Goal: Information Seeking & Learning: Learn about a topic

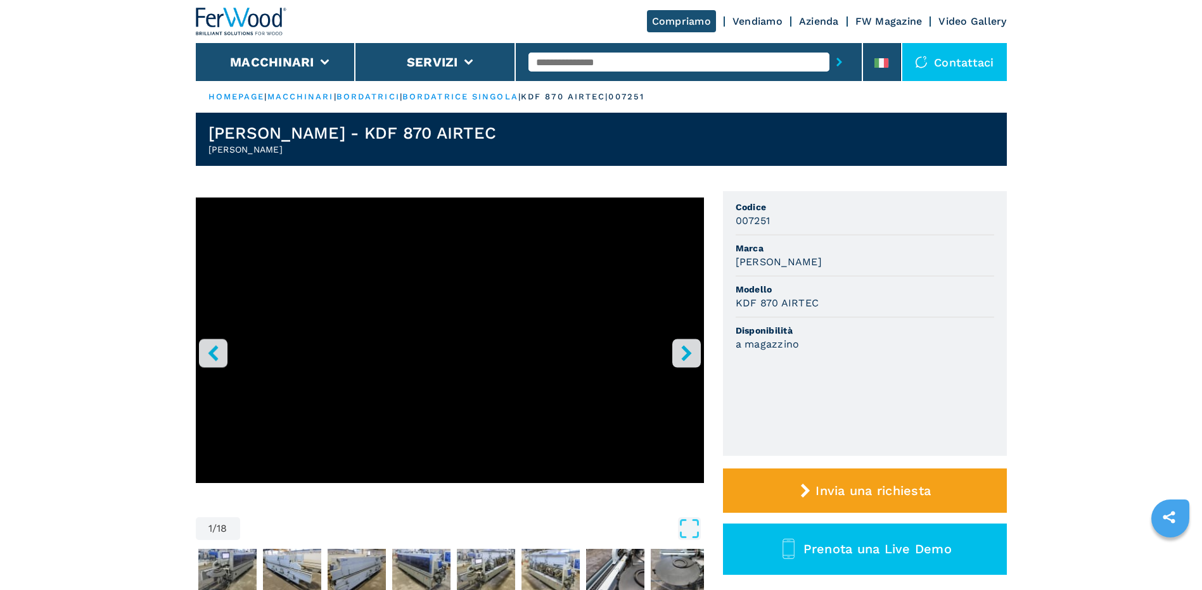
click at [681, 354] on icon "right-button" at bounding box center [686, 353] width 16 height 16
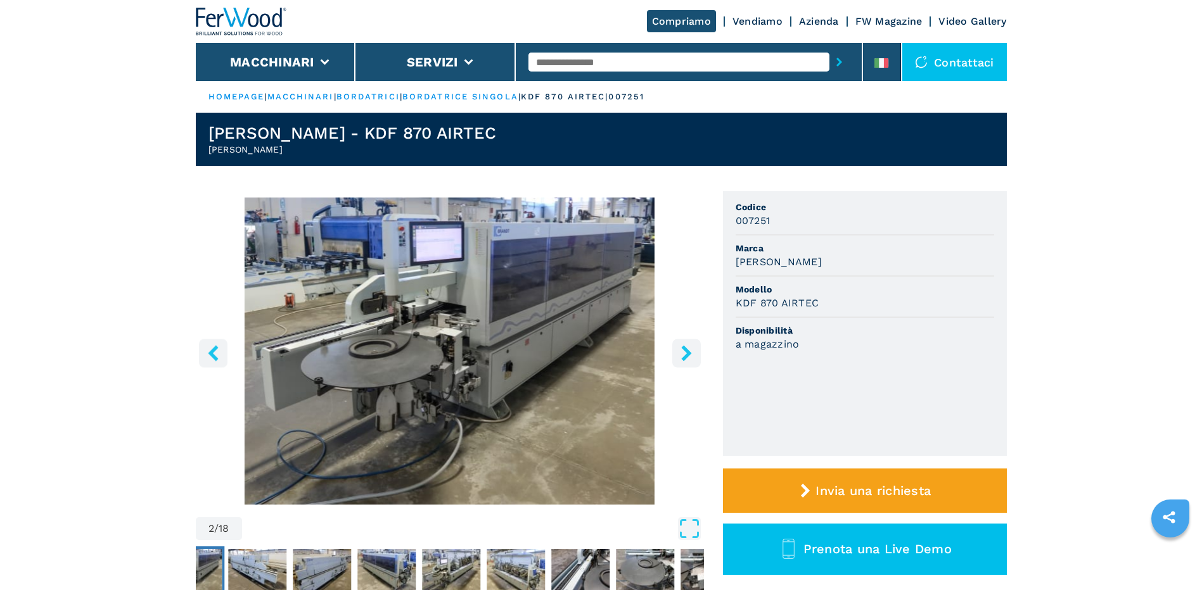
click at [684, 354] on icon "right-button" at bounding box center [686, 353] width 16 height 16
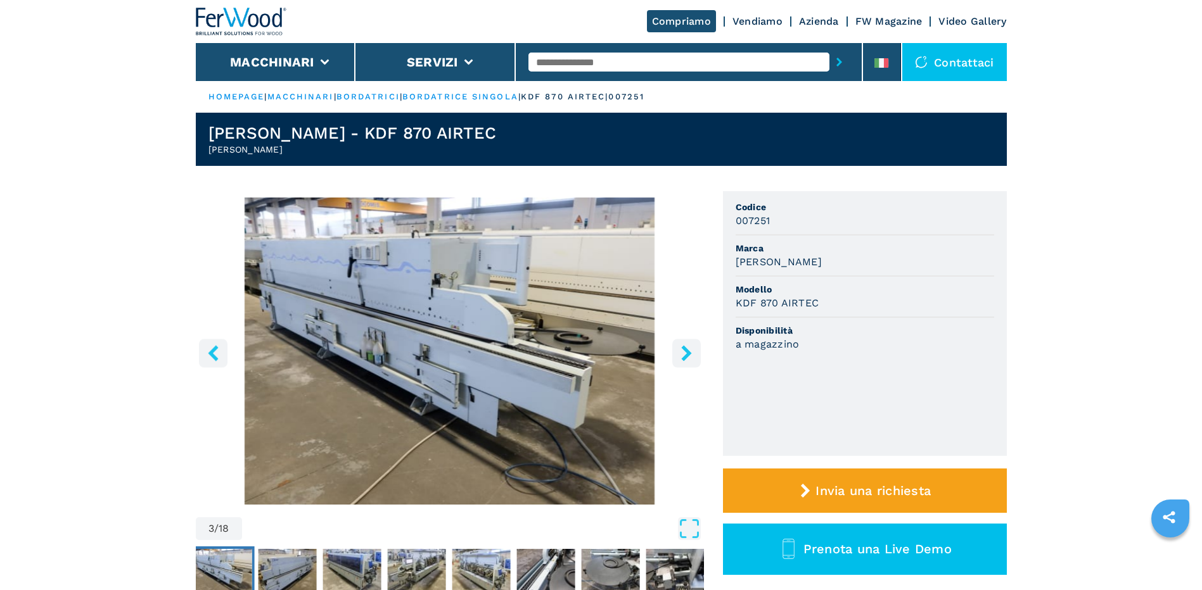
click at [684, 354] on icon "right-button" at bounding box center [686, 353] width 16 height 16
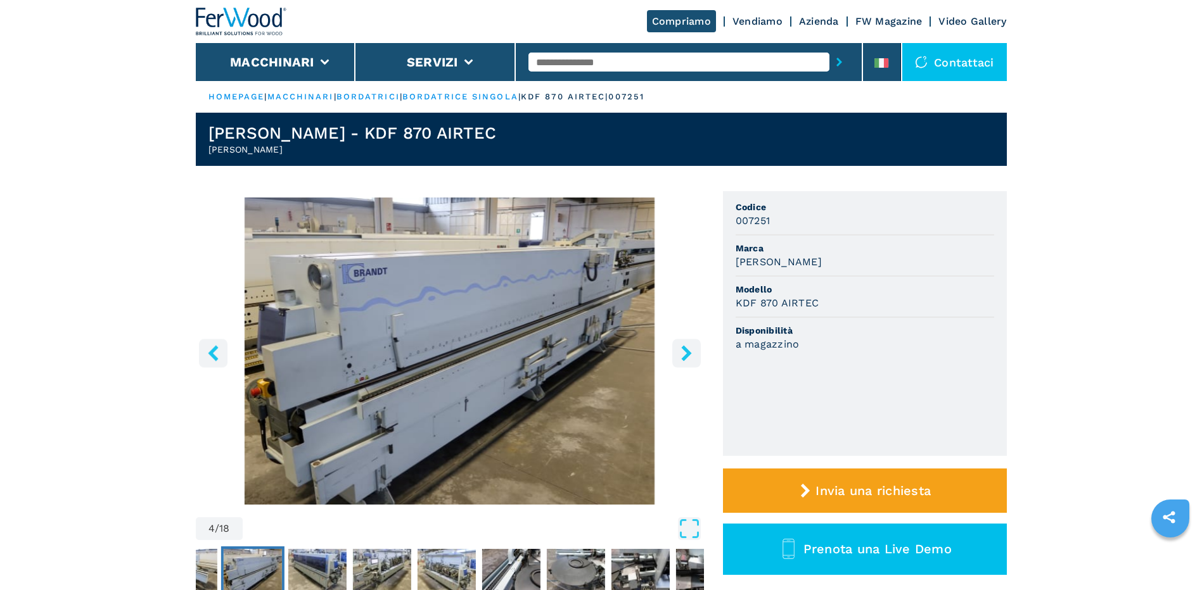
click at [684, 354] on icon "right-button" at bounding box center [686, 353] width 16 height 16
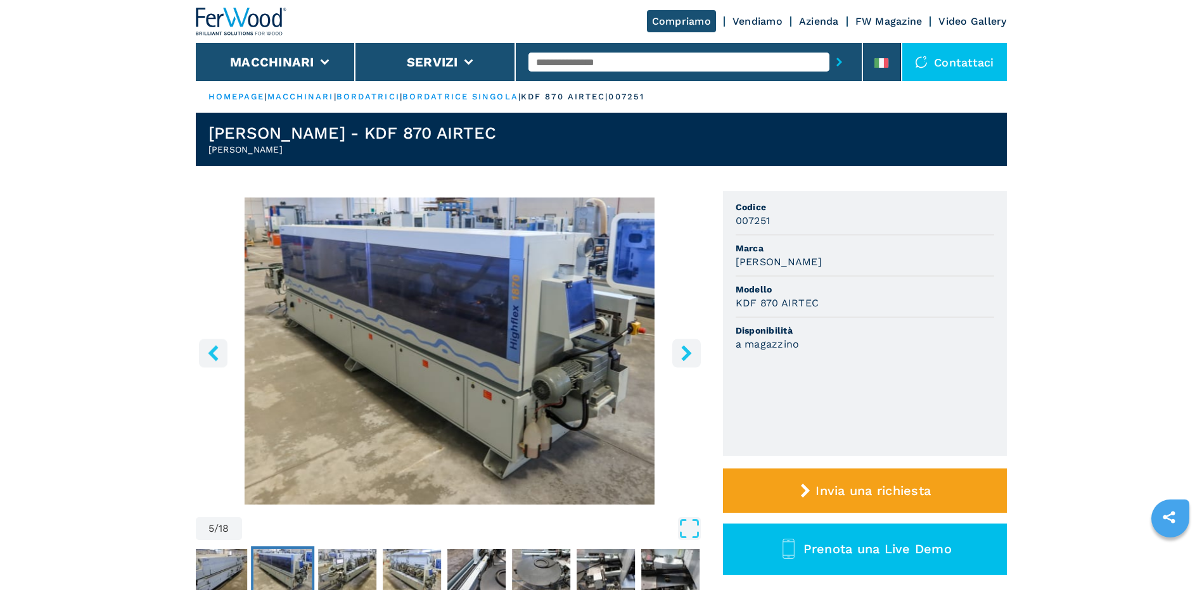
click at [684, 354] on icon "right-button" at bounding box center [686, 353] width 16 height 16
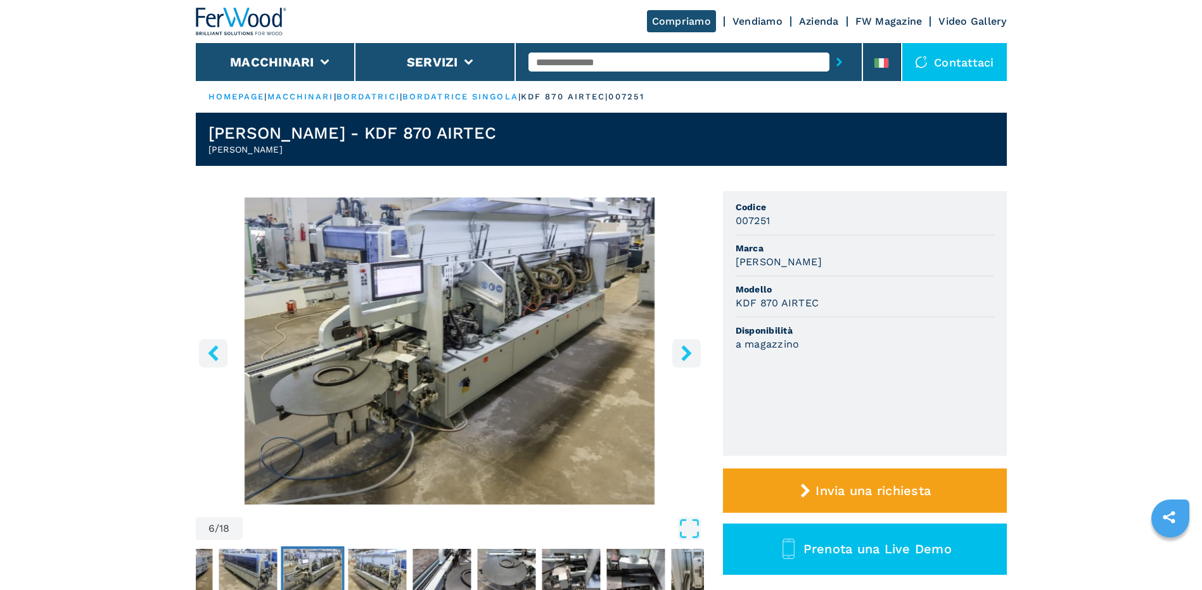
click at [684, 354] on icon "right-button" at bounding box center [686, 353] width 16 height 16
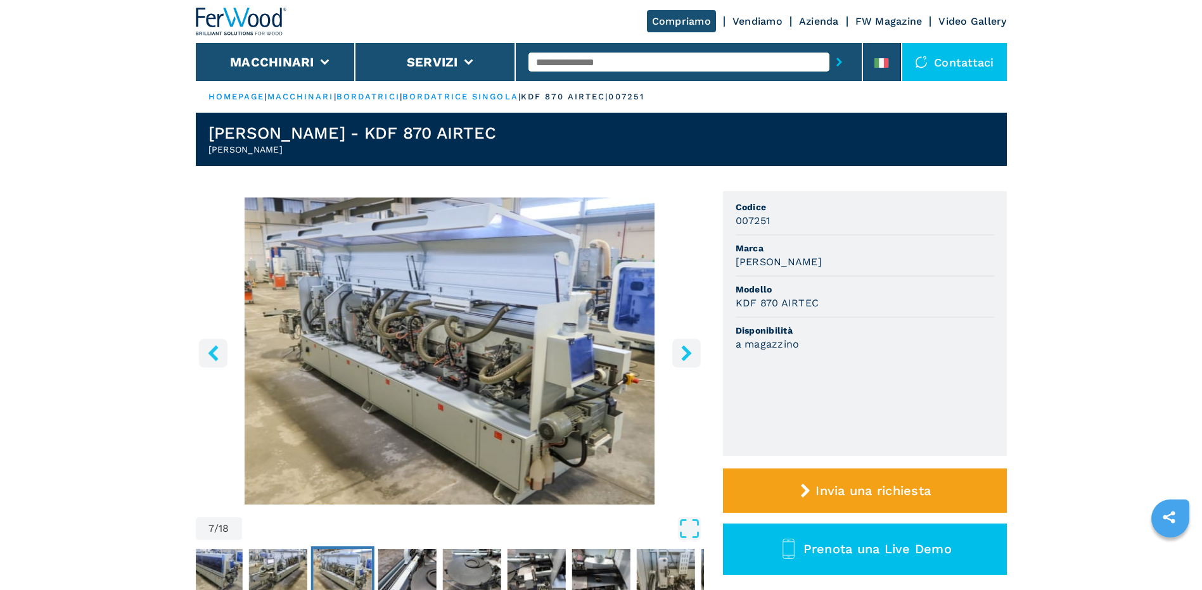
click at [684, 354] on icon "right-button" at bounding box center [686, 353] width 16 height 16
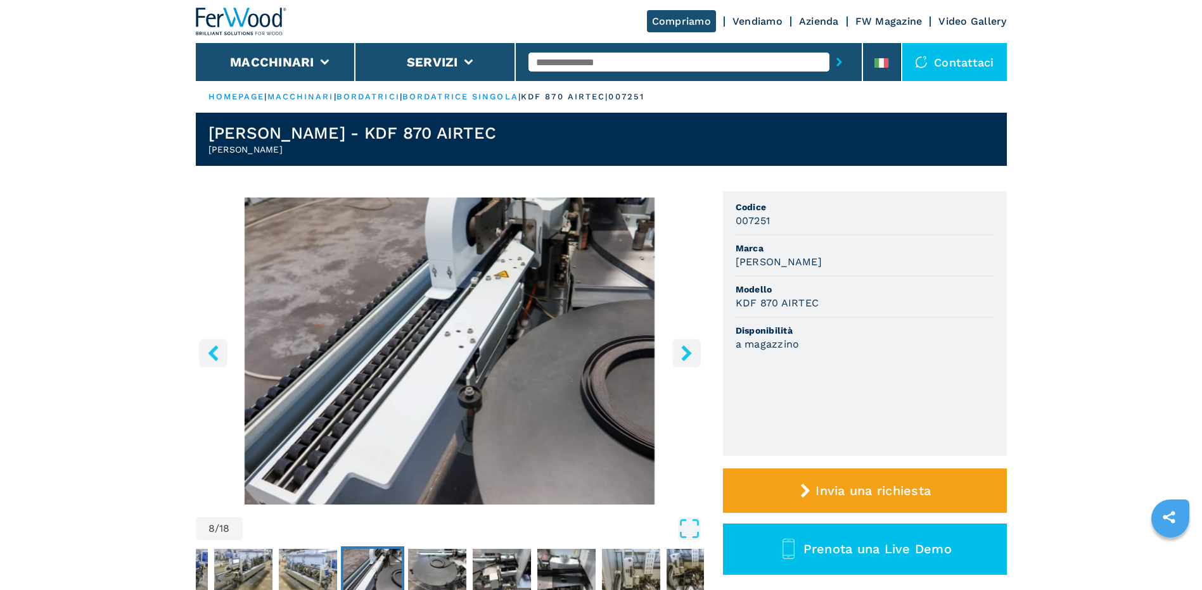
click at [684, 354] on icon "right-button" at bounding box center [686, 353] width 16 height 16
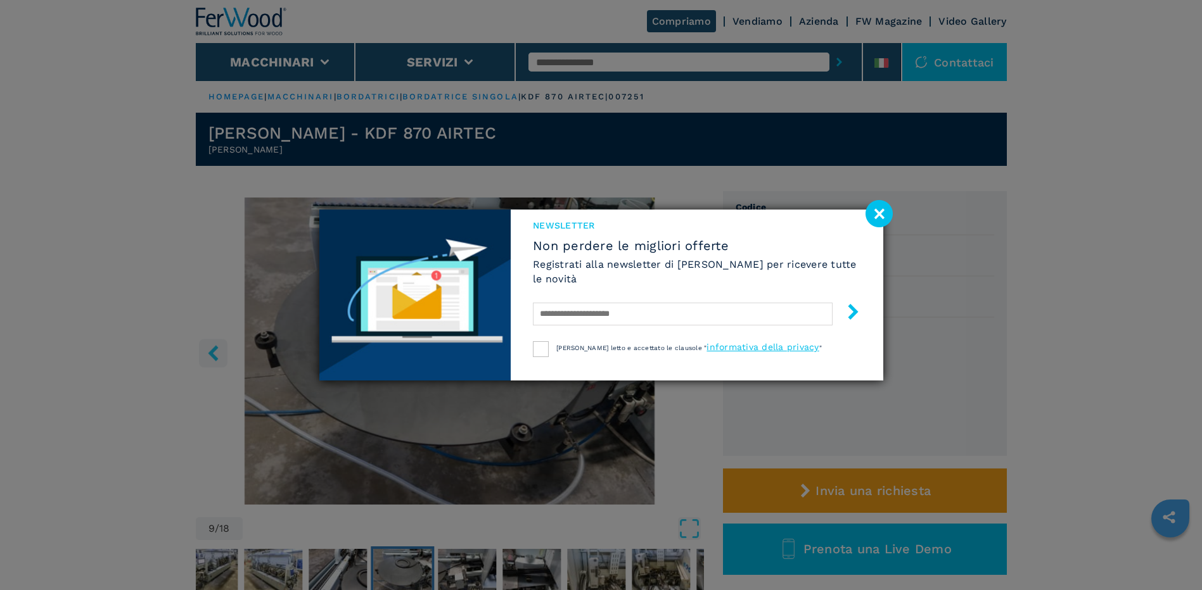
click at [684, 354] on div "[PERSON_NAME] letto e accettato le clausole " informativa della privacy "" at bounding box center [697, 349] width 328 height 16
click at [881, 217] on image at bounding box center [878, 213] width 27 height 27
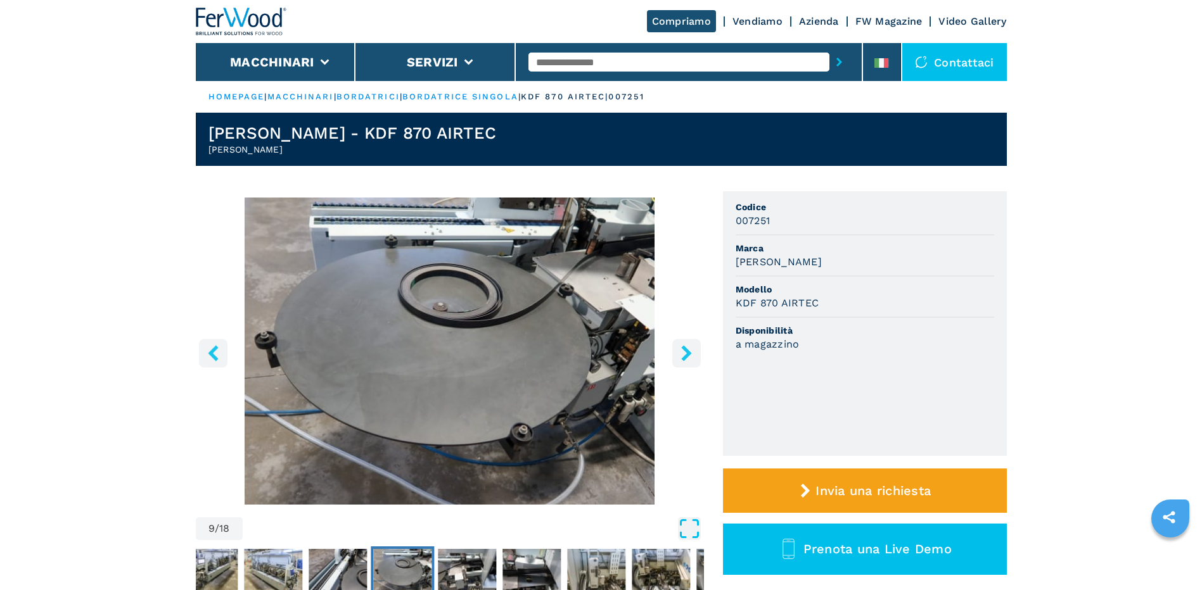
click at [689, 531] on icon "Open Fullscreen" at bounding box center [689, 529] width 23 height 23
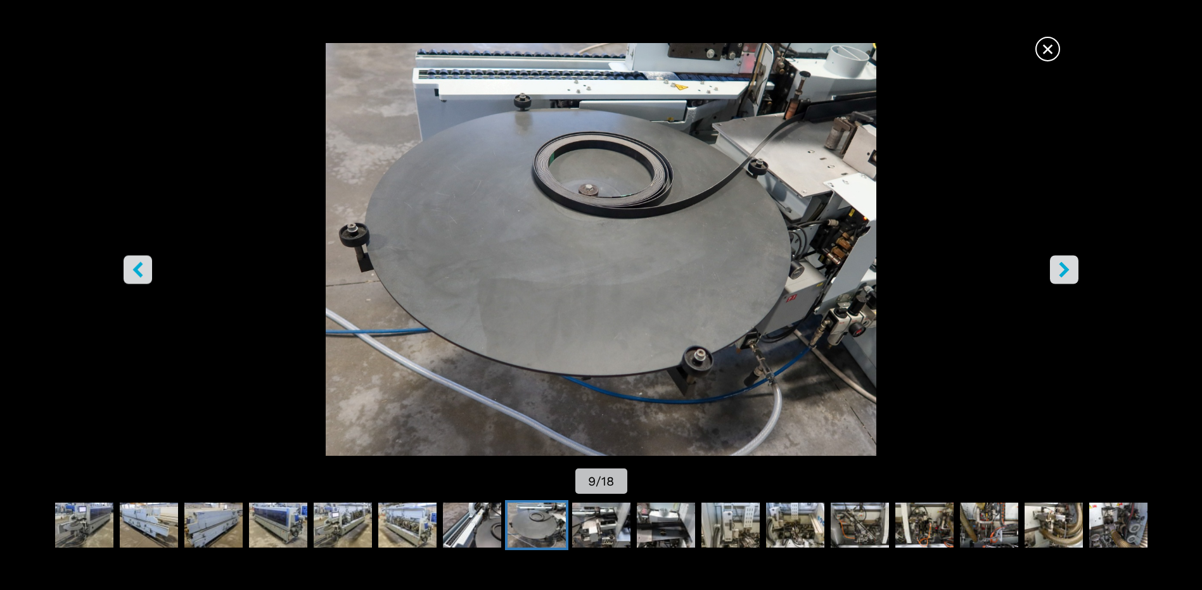
click at [1062, 264] on icon "right-button" at bounding box center [1064, 270] width 10 height 16
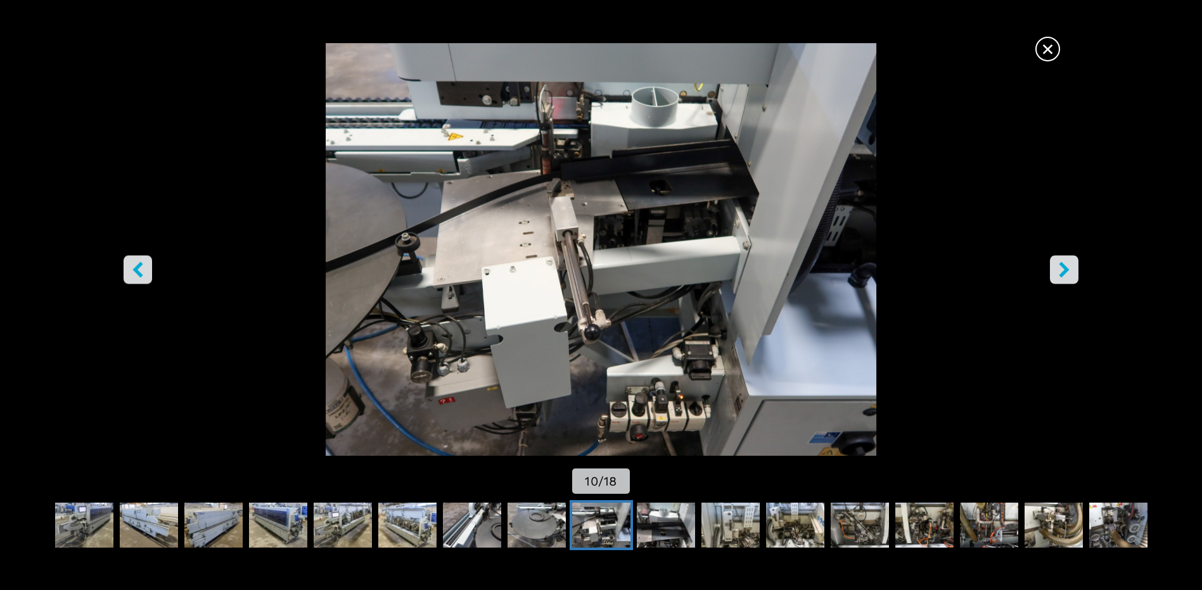
click at [1062, 264] on icon "right-button" at bounding box center [1064, 270] width 10 height 16
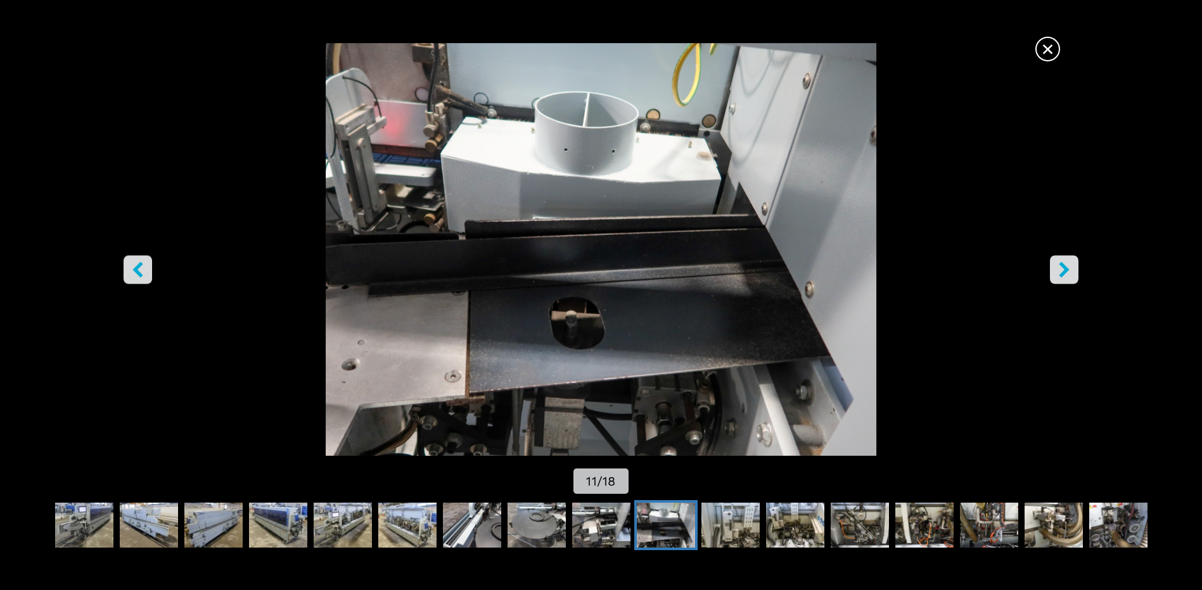
click at [1062, 264] on icon "right-button" at bounding box center [1064, 270] width 10 height 16
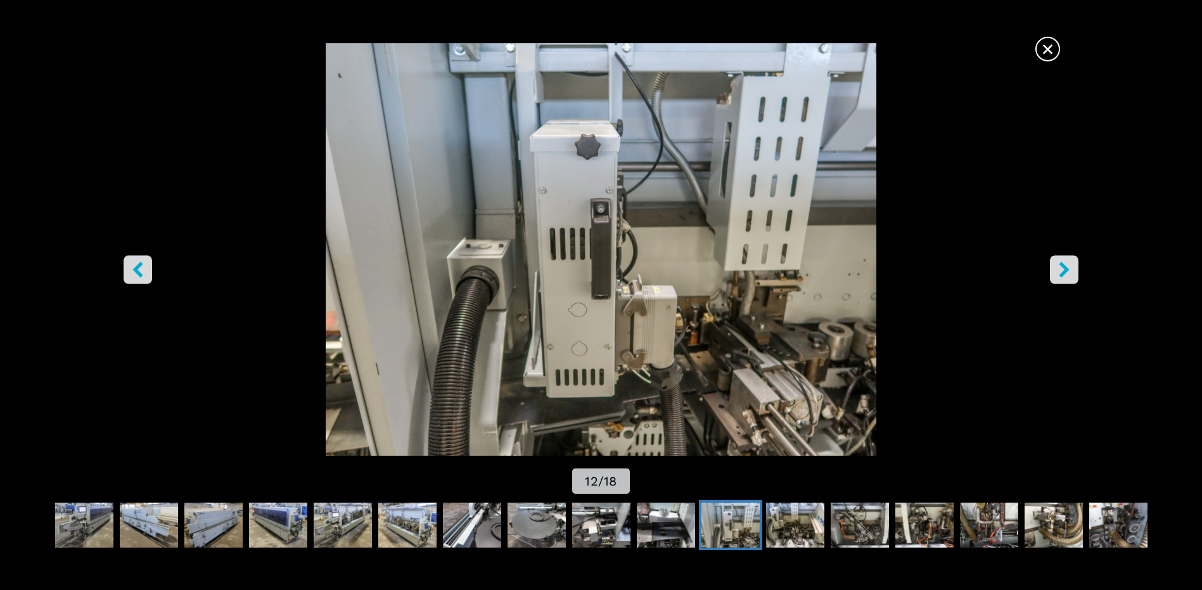
click at [1062, 264] on icon "right-button" at bounding box center [1064, 270] width 10 height 16
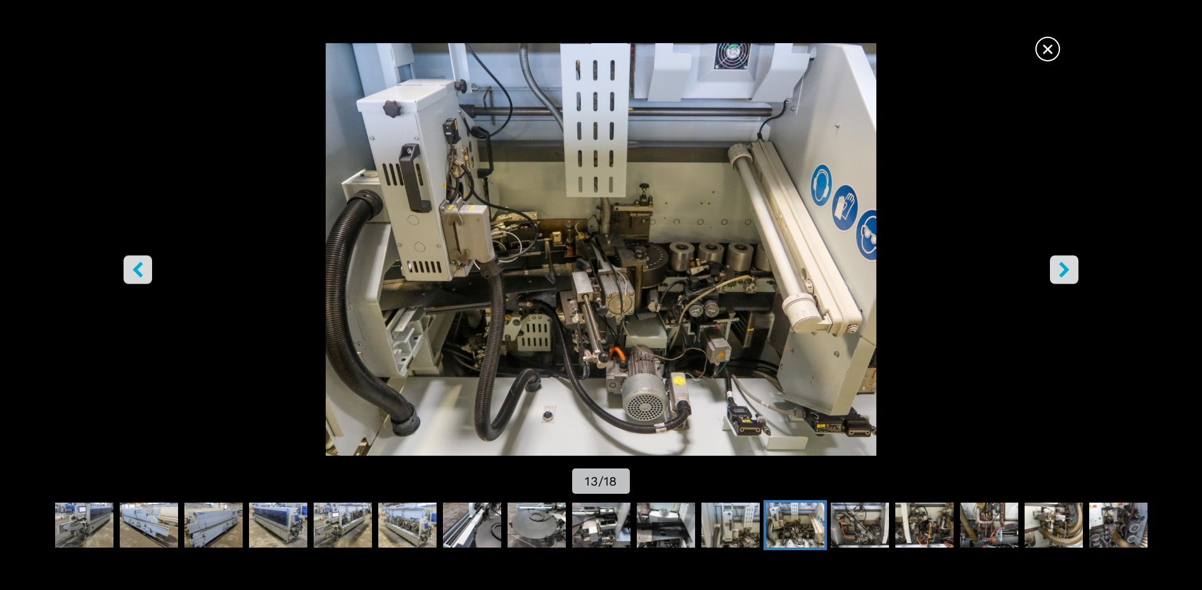
click at [1062, 264] on icon "right-button" at bounding box center [1064, 270] width 10 height 16
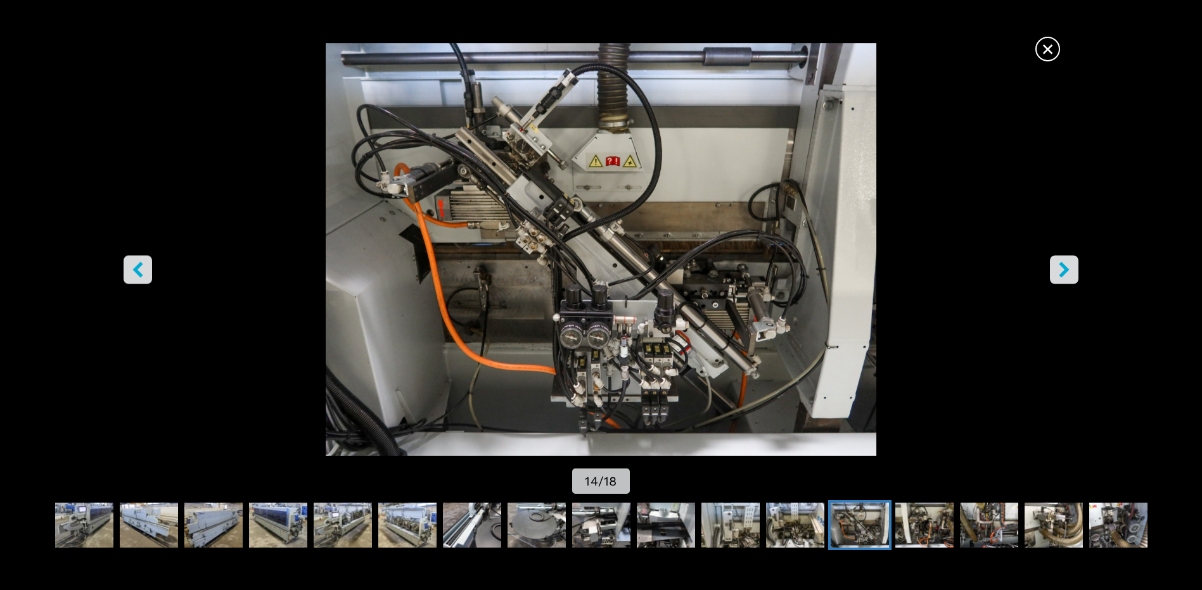
click at [1062, 264] on icon "right-button" at bounding box center [1064, 270] width 10 height 16
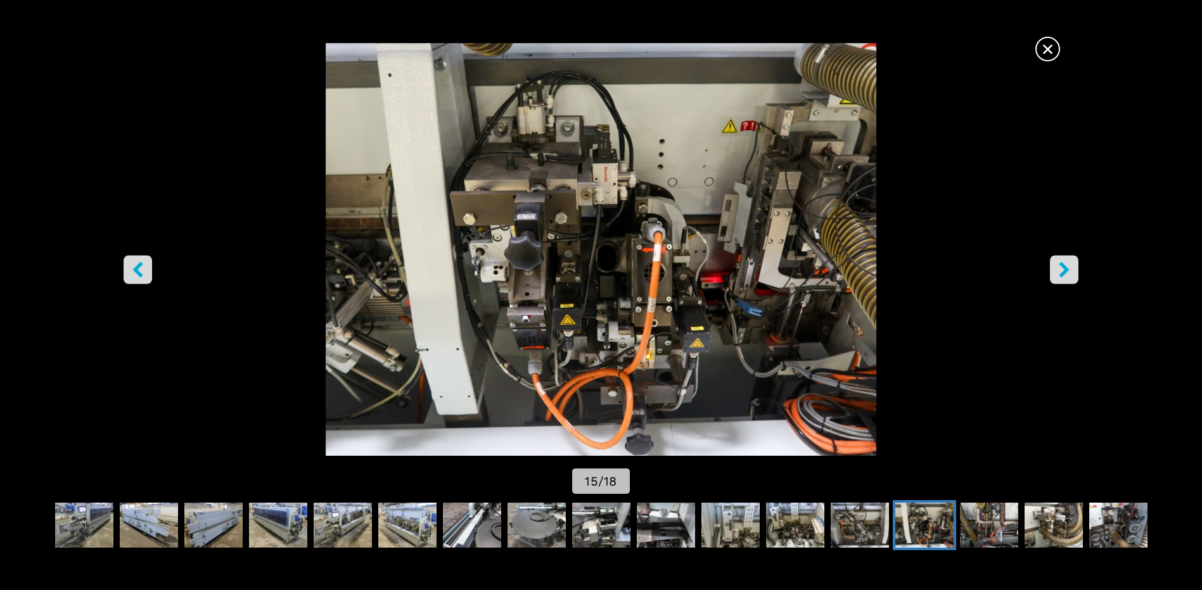
click at [1062, 264] on icon "right-button" at bounding box center [1064, 270] width 10 height 16
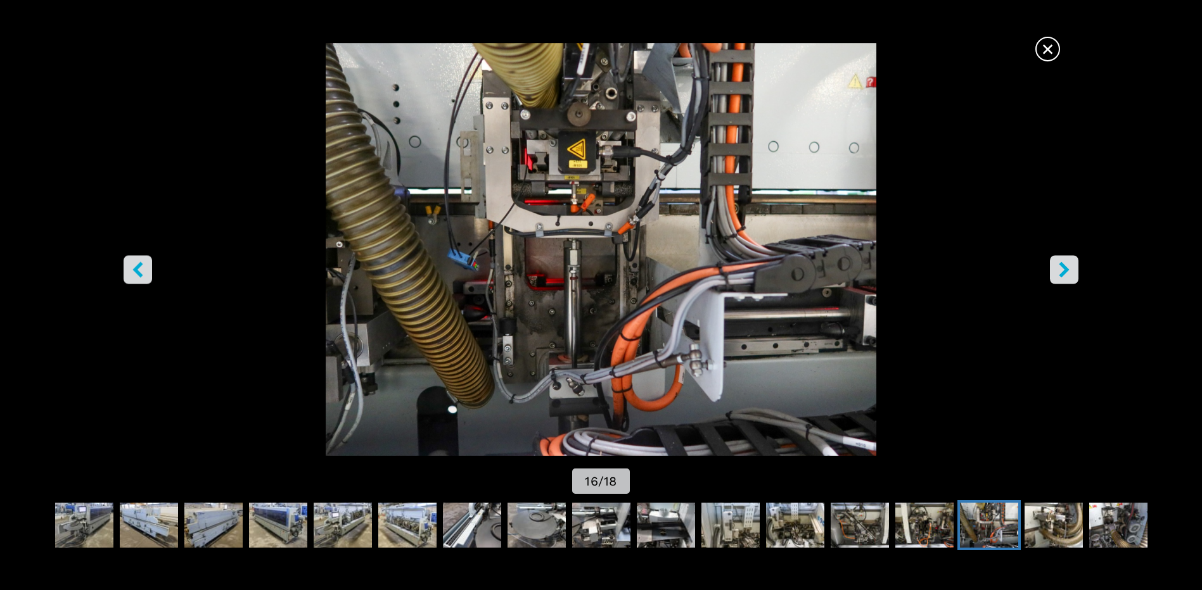
click at [1062, 264] on icon "right-button" at bounding box center [1064, 270] width 10 height 16
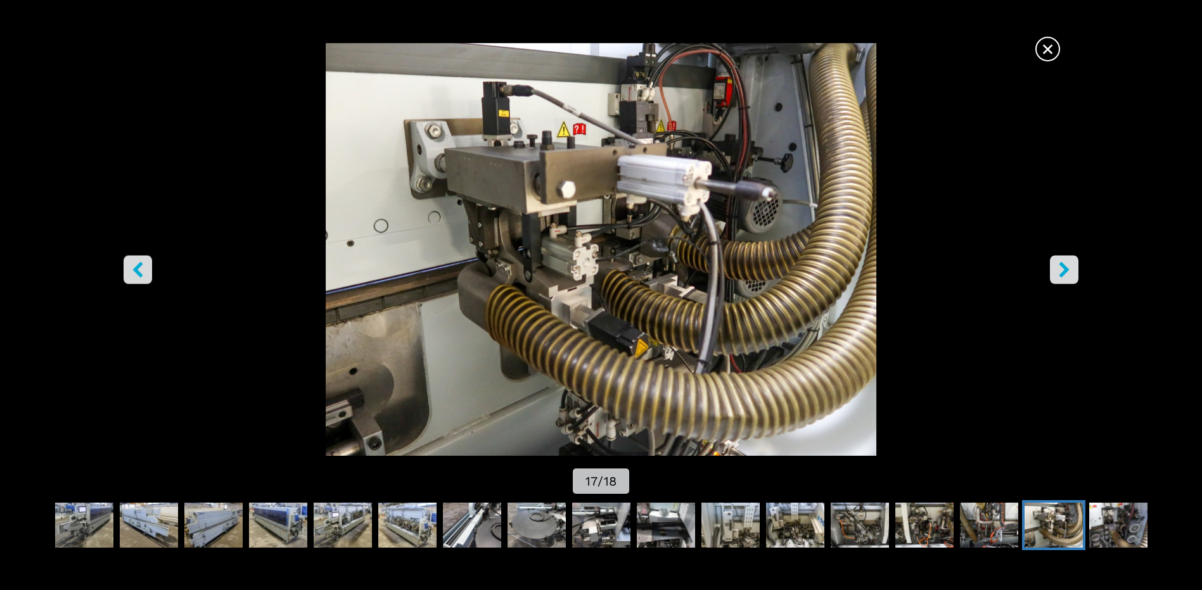
click at [1062, 264] on icon "right-button" at bounding box center [1064, 270] width 10 height 16
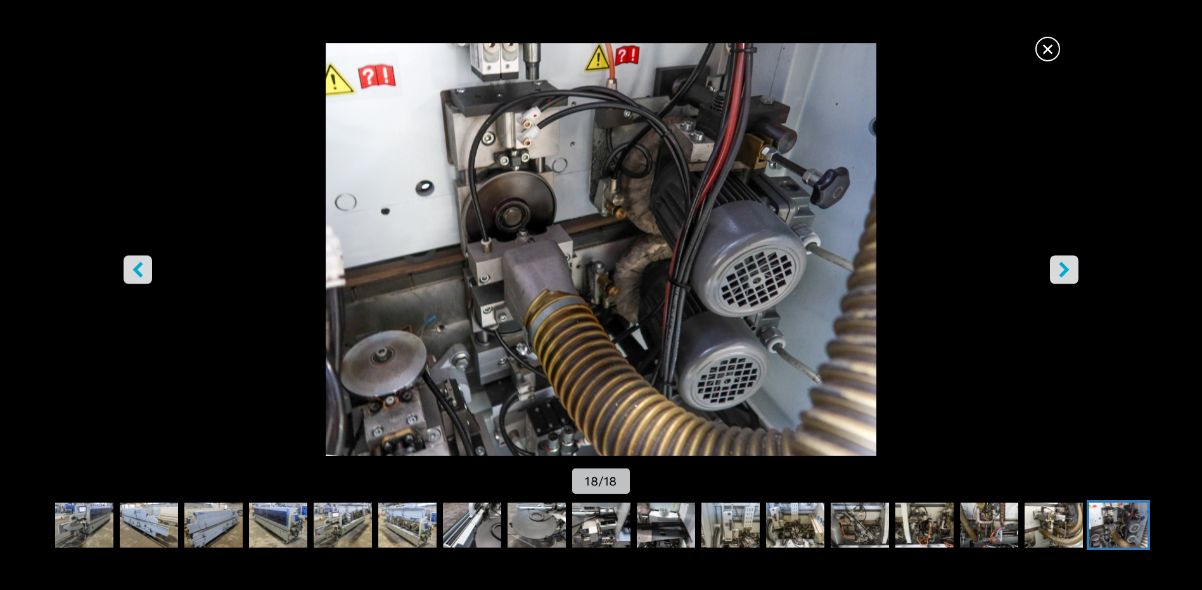
click at [1062, 264] on icon "right-button" at bounding box center [1064, 270] width 10 height 16
